Goal: Obtain resource: Obtain resource

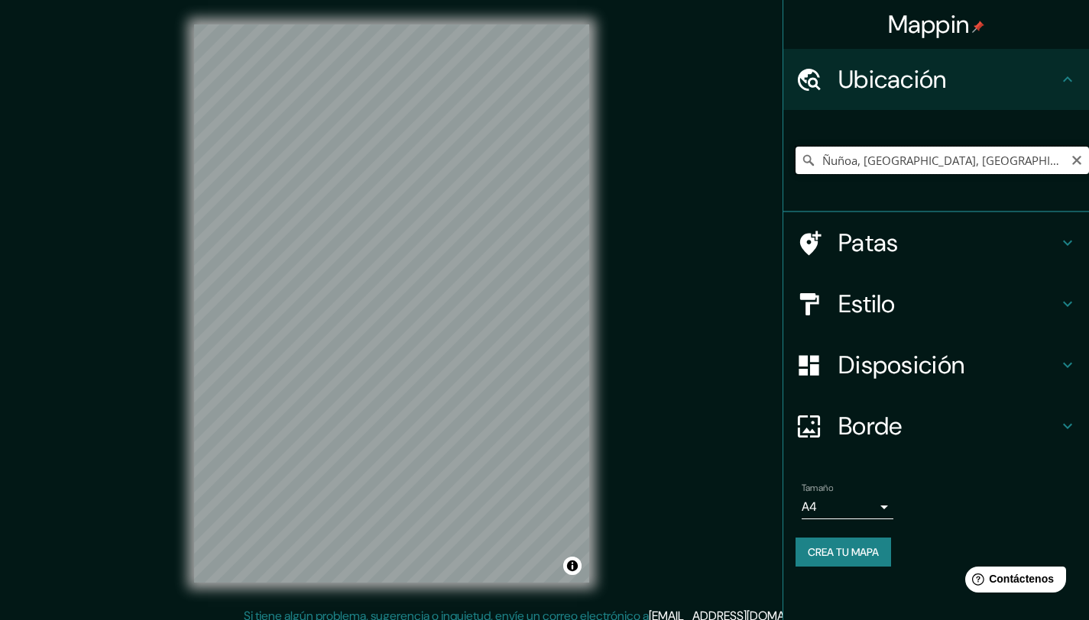
click at [905, 164] on input "Ñuñoa, [GEOGRAPHIC_DATA], [GEOGRAPHIC_DATA]" at bounding box center [941, 161] width 293 height 28
click at [871, 148] on input "Ñuñoa, [GEOGRAPHIC_DATA], [GEOGRAPHIC_DATA]" at bounding box center [941, 161] width 293 height 28
click at [871, 157] on input "Ñuñoa, [GEOGRAPHIC_DATA], [GEOGRAPHIC_DATA]" at bounding box center [941, 161] width 293 height 28
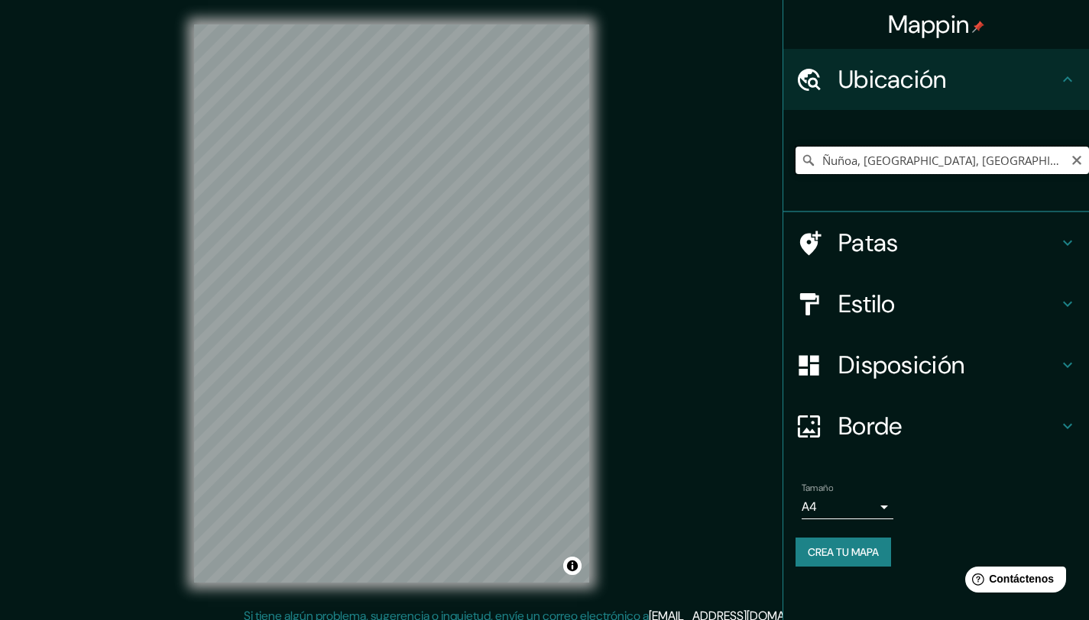
click at [871, 157] on input "Ñuñoa, [GEOGRAPHIC_DATA], [GEOGRAPHIC_DATA]" at bounding box center [941, 161] width 293 height 28
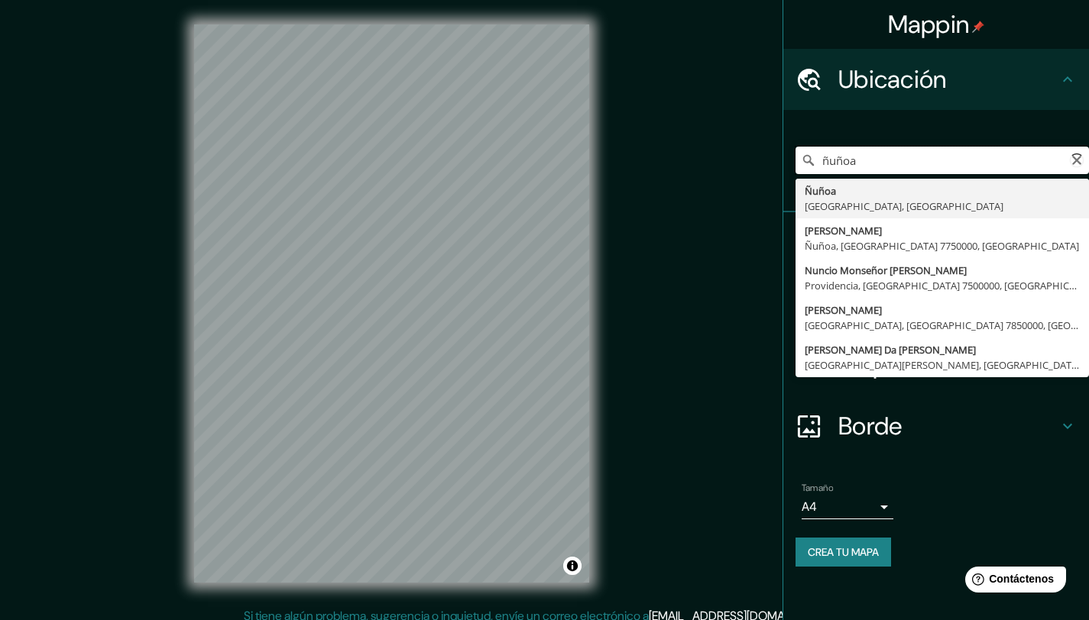
type input "Ñuñoa, [GEOGRAPHIC_DATA], [GEOGRAPHIC_DATA]"
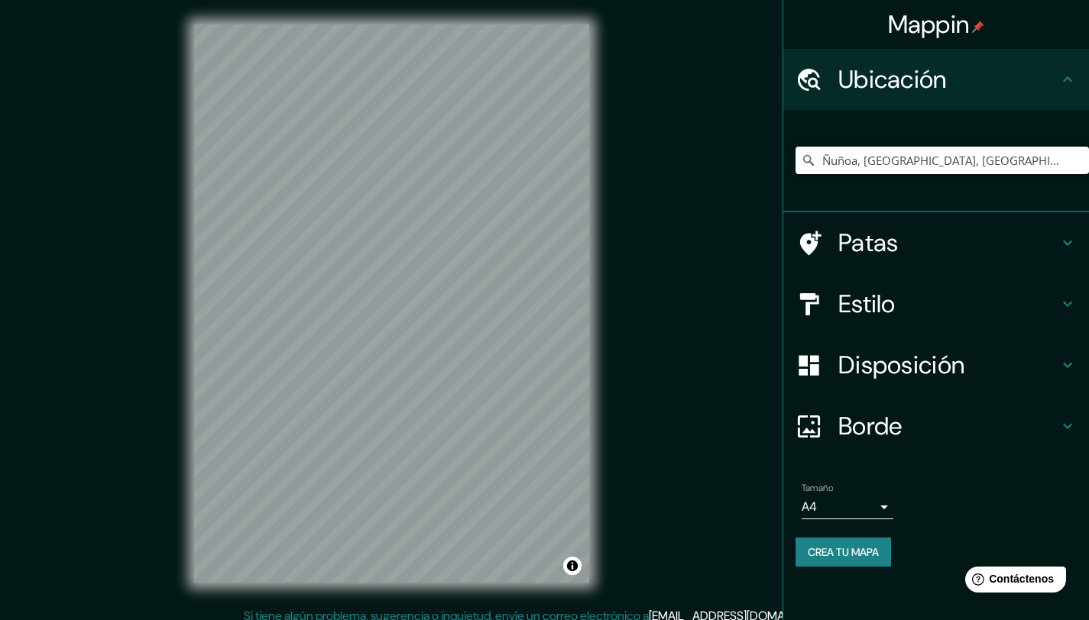
click at [838, 551] on font "Crea tu mapa" at bounding box center [843, 553] width 71 height 14
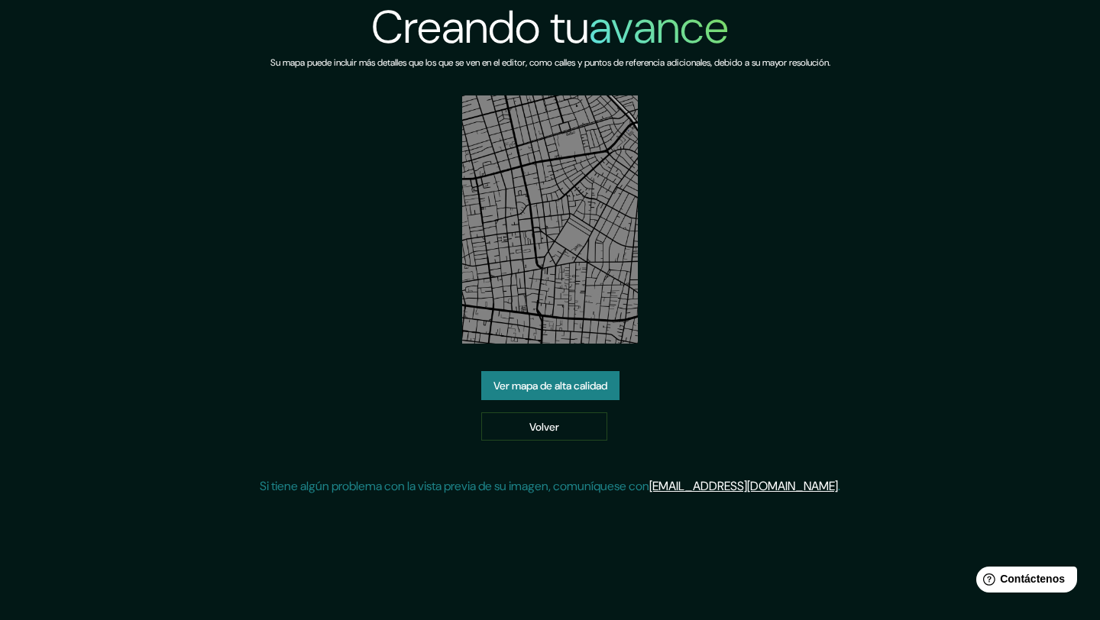
click at [599, 392] on font "Ver mapa de alta calidad" at bounding box center [551, 386] width 114 height 14
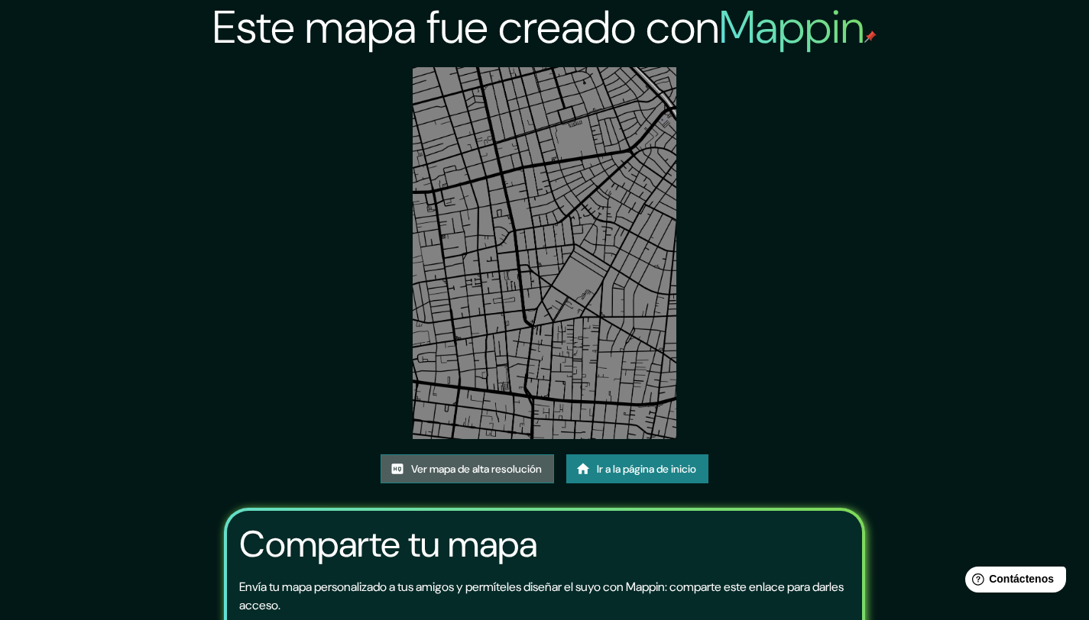
click at [473, 465] on font "Ver mapa de alta resolución" at bounding box center [476, 469] width 131 height 14
